Goal: Transaction & Acquisition: Register for event/course

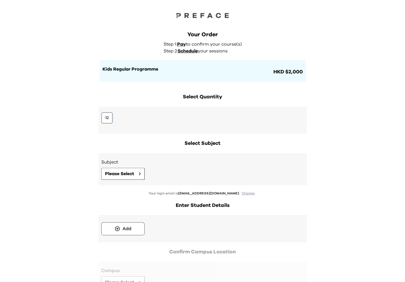
click at [110, 119] on button "12" at bounding box center [106, 117] width 11 height 11
click at [115, 173] on span "Please Select" at bounding box center [119, 173] width 29 height 7
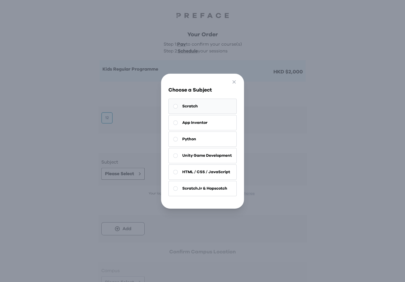
click at [187, 106] on span "Scratch" at bounding box center [190, 106] width 16 height 6
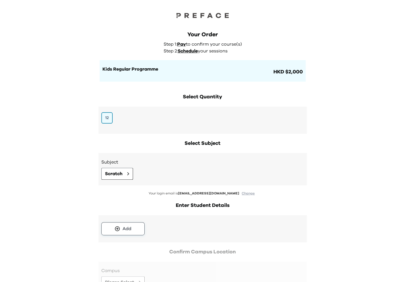
click at [125, 232] on button "Add" at bounding box center [122, 228] width 43 height 13
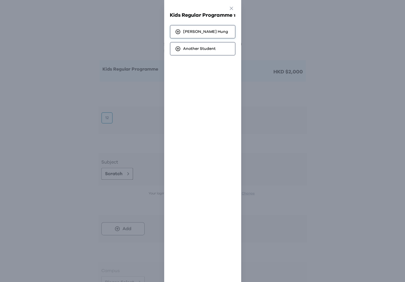
click at [188, 35] on div "Stefan Hung" at bounding box center [203, 32] width 66 height 14
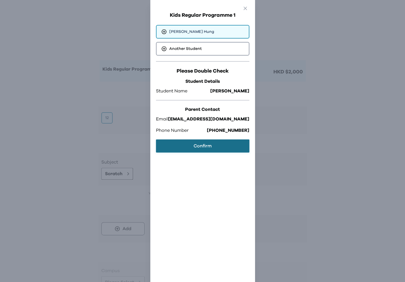
click at [196, 142] on button "Confirm" at bounding box center [202, 145] width 93 height 13
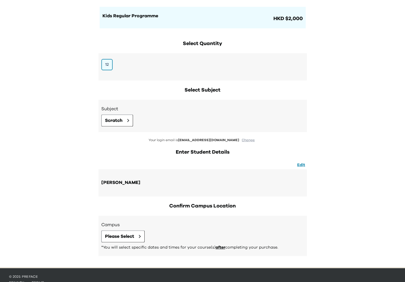
scroll to position [62, 0]
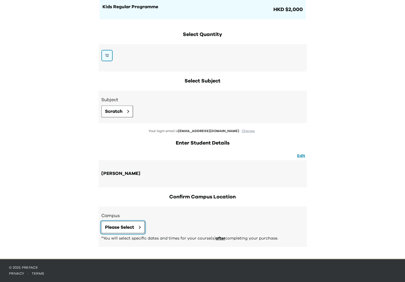
click at [127, 226] on span "Please Select" at bounding box center [119, 227] width 29 height 7
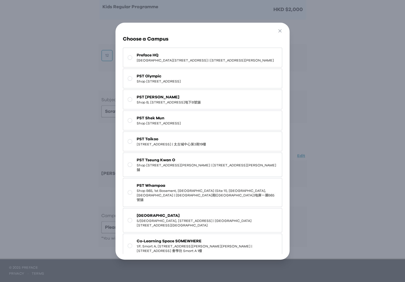
click at [160, 47] on div "Choose a Campus Preface HQ Shop G07, Tower 535, 535 Jaffe Road, Causeway Bay | …" at bounding box center [202, 169] width 168 height 283
click at [160, 53] on span "Preface HQ" at bounding box center [205, 55] width 137 height 6
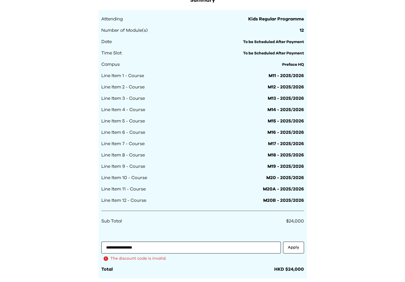
scroll to position [347, 0]
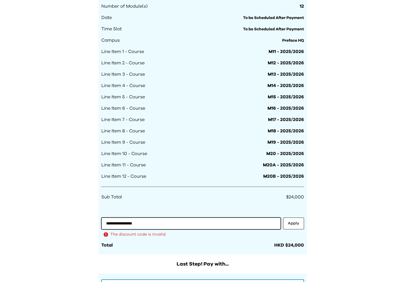
click at [153, 222] on input "**********" at bounding box center [191, 223] width 180 height 12
type input "**********"
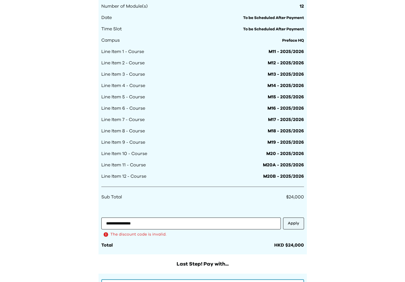
click at [294, 221] on button "Apply" at bounding box center [293, 223] width 21 height 12
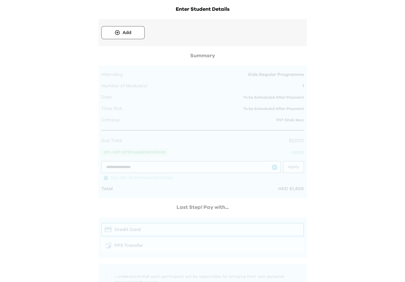
scroll to position [164, 0]
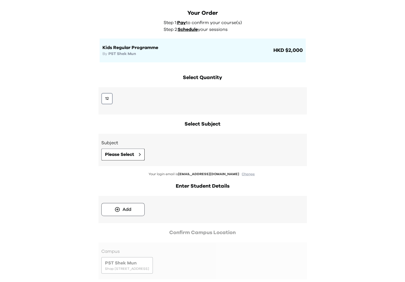
scroll to position [20, 0]
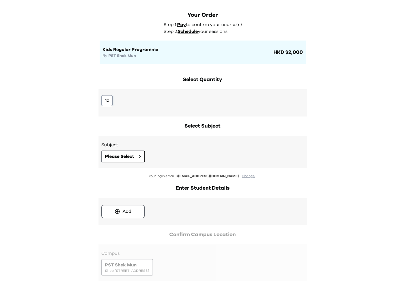
click at [109, 98] on button "12" at bounding box center [106, 100] width 11 height 11
click at [114, 157] on span "Please Select" at bounding box center [119, 156] width 29 height 7
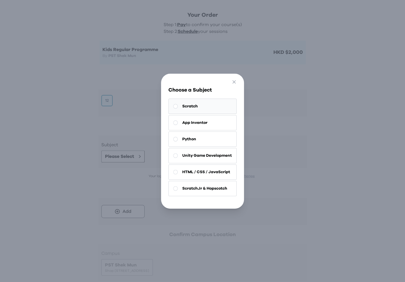
click at [218, 107] on button "Scratch" at bounding box center [202, 106] width 68 height 15
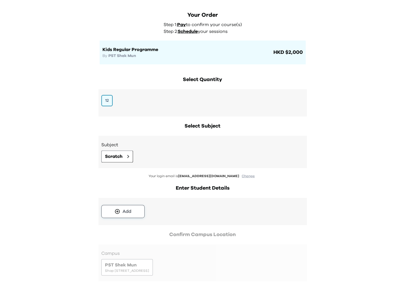
click at [136, 209] on button "Add" at bounding box center [122, 211] width 43 height 13
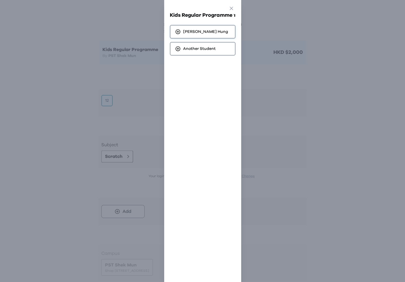
click at [208, 34] on div "[PERSON_NAME]" at bounding box center [203, 32] width 66 height 14
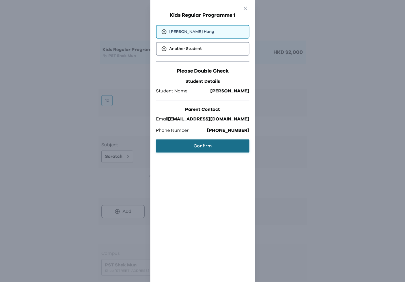
click at [203, 147] on button "Confirm" at bounding box center [202, 145] width 93 height 13
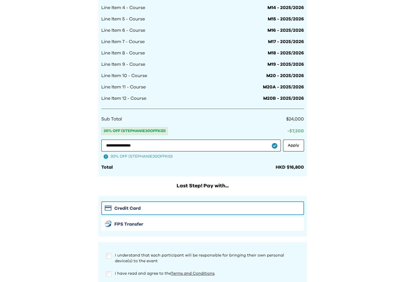
scroll to position [420, 0]
